Goal: Task Accomplishment & Management: Manage account settings

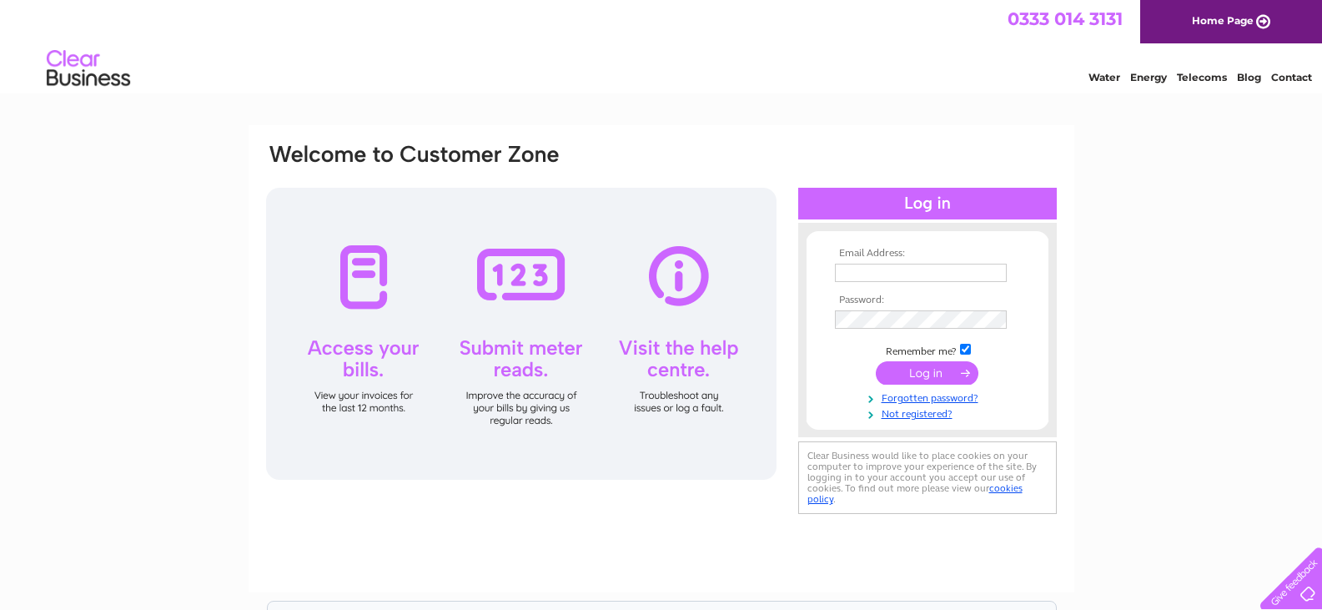
type input "jimhurst1@hotmail.co.uk"
click at [908, 365] on input "submit" at bounding box center [927, 372] width 103 height 23
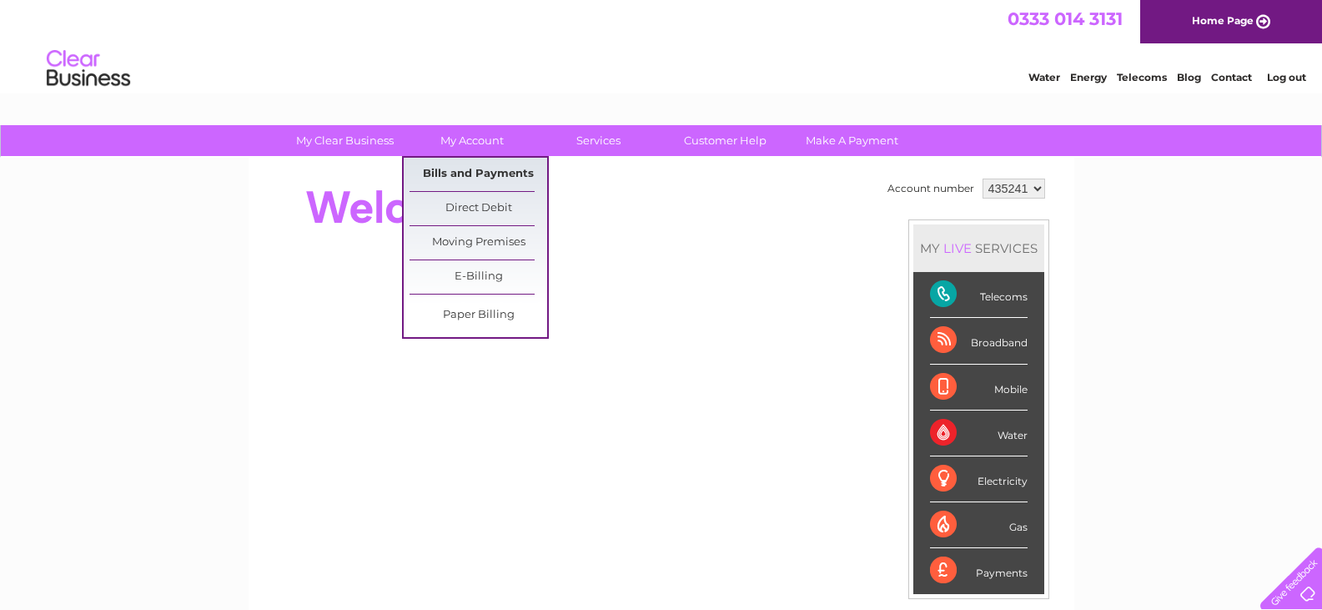
click at [477, 173] on link "Bills and Payments" at bounding box center [479, 174] width 138 height 33
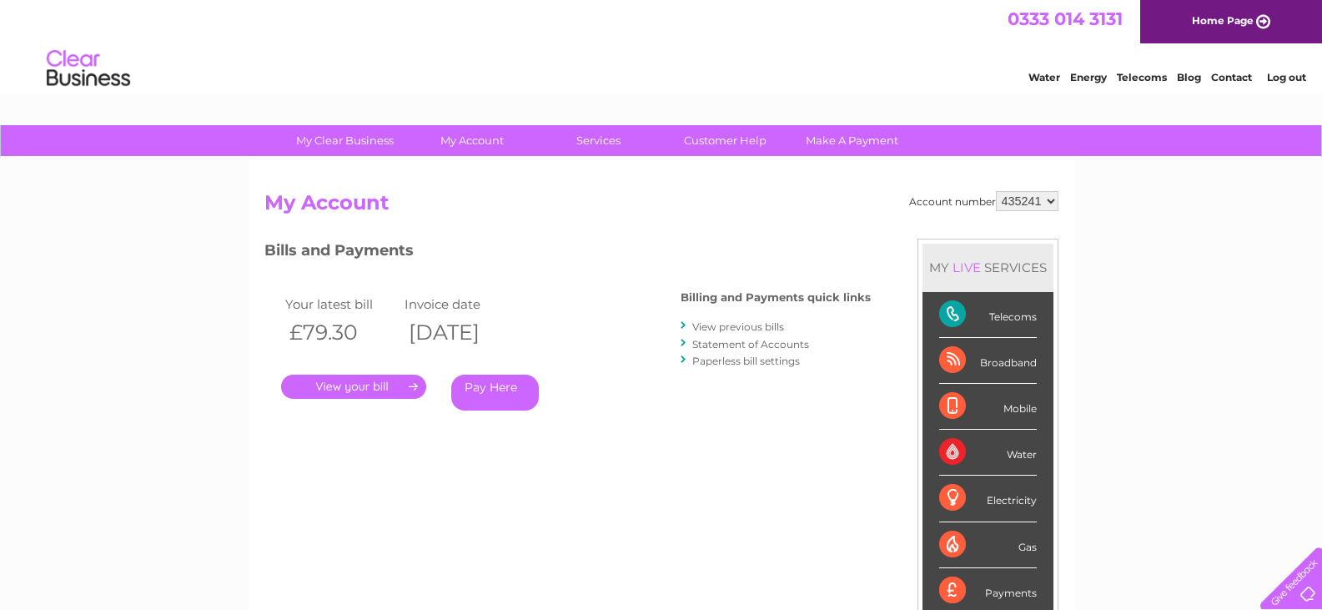
click at [375, 391] on link "." at bounding box center [353, 387] width 145 height 24
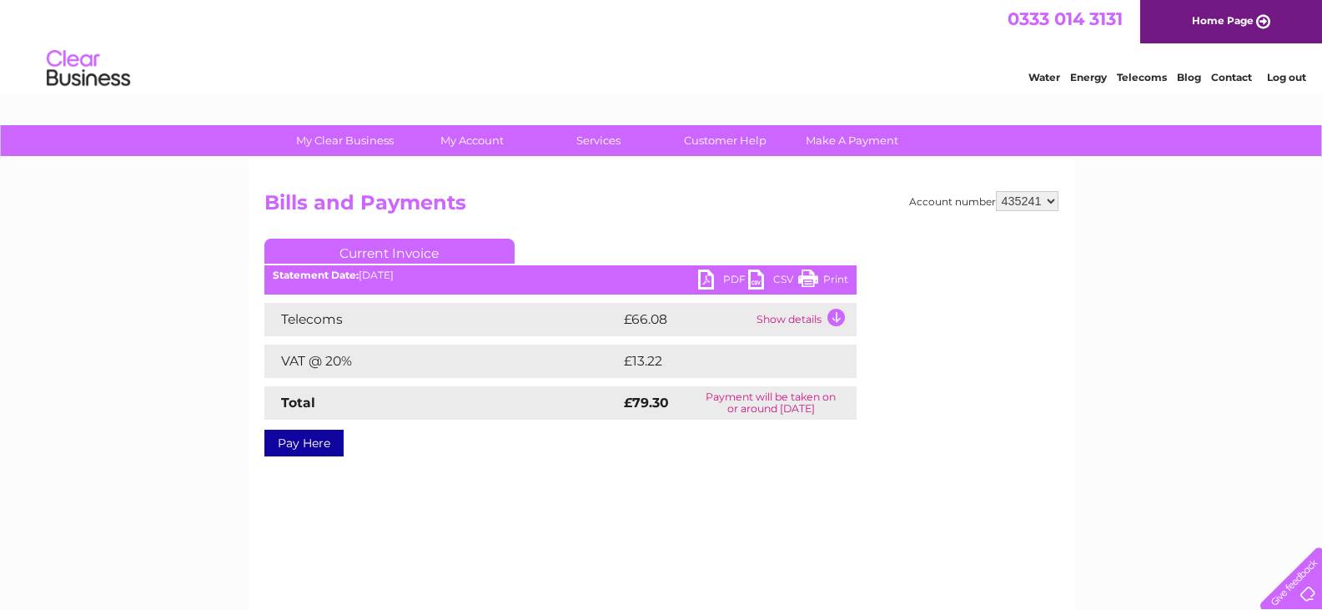
click at [711, 282] on link "PDF" at bounding box center [723, 281] width 50 height 24
